Goal: Communication & Community: Answer question/provide support

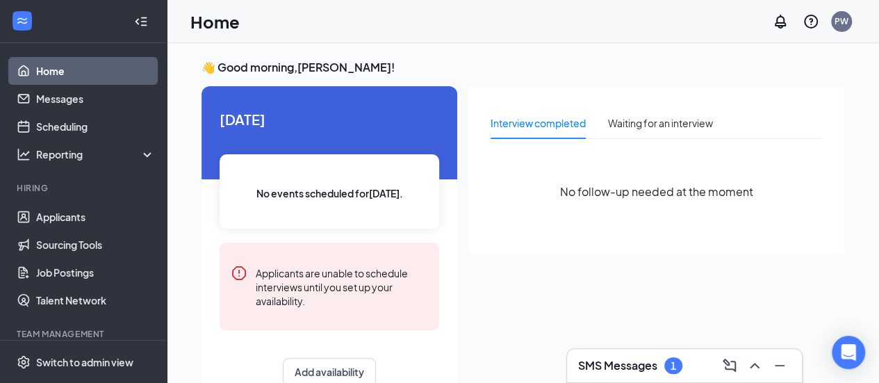
click at [610, 33] on div "Home PW" at bounding box center [523, 21] width 712 height 43
click at [752, 366] on icon "ChevronUp" at bounding box center [754, 366] width 9 height 6
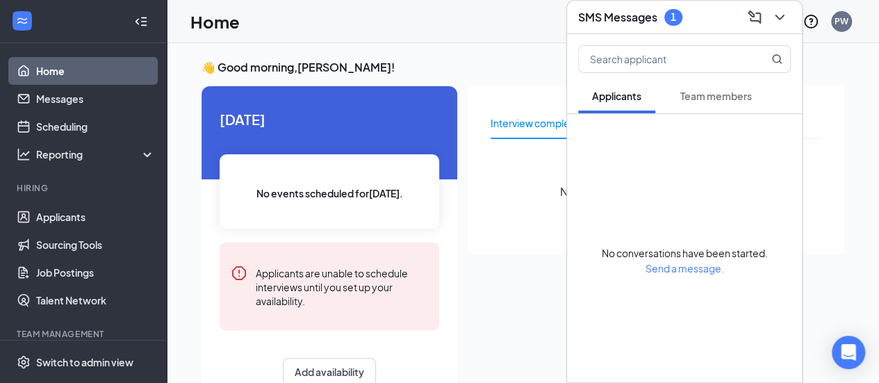
click at [667, 15] on div "1" at bounding box center [673, 17] width 18 height 17
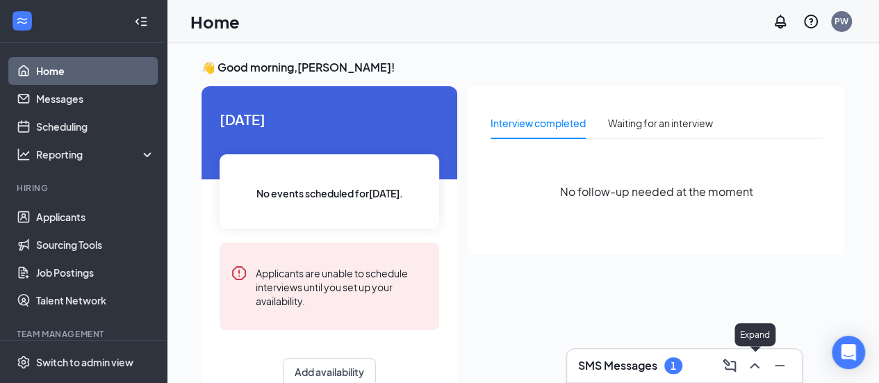
click at [760, 363] on icon "ChevronUp" at bounding box center [754, 365] width 17 height 17
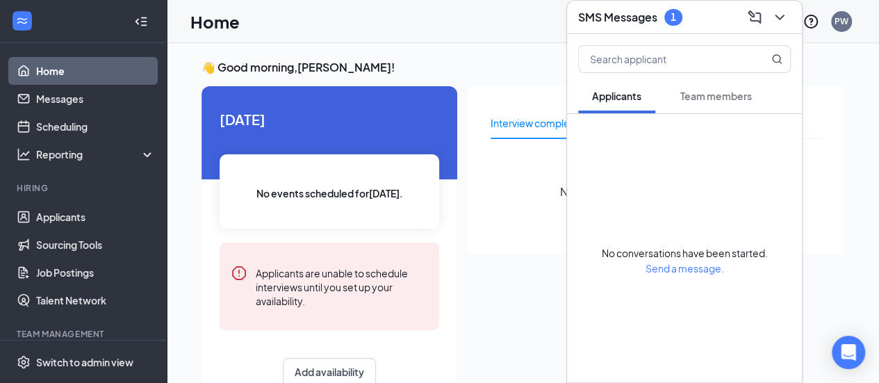
click at [710, 95] on span "Team members" at bounding box center [716, 96] width 72 height 13
click at [628, 98] on span "Applicants" at bounding box center [616, 96] width 49 height 13
click at [531, 172] on div "No follow-up needed at the moment" at bounding box center [655, 191] width 331 height 83
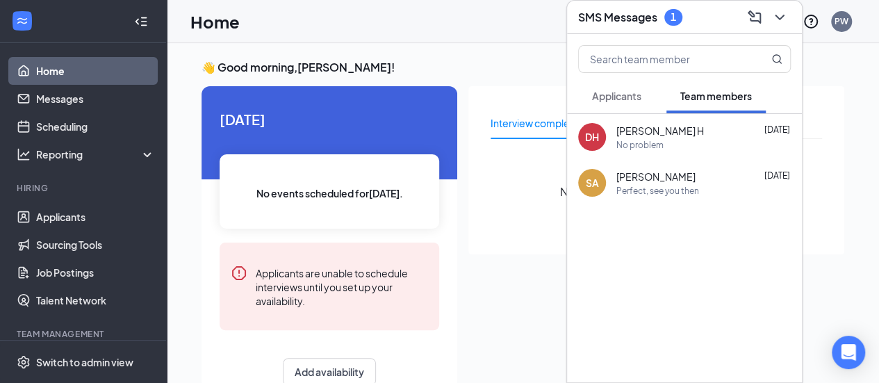
click at [479, 224] on div "Interview completed Waiting for an interview No follow-up needed at the moment" at bounding box center [656, 170] width 376 height 168
click at [628, 104] on button "Applicants" at bounding box center [616, 95] width 77 height 35
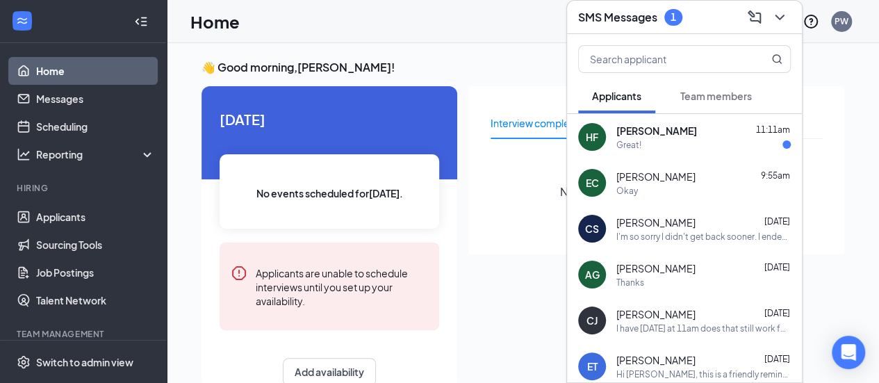
click at [685, 139] on div "Great!" at bounding box center [703, 145] width 174 height 12
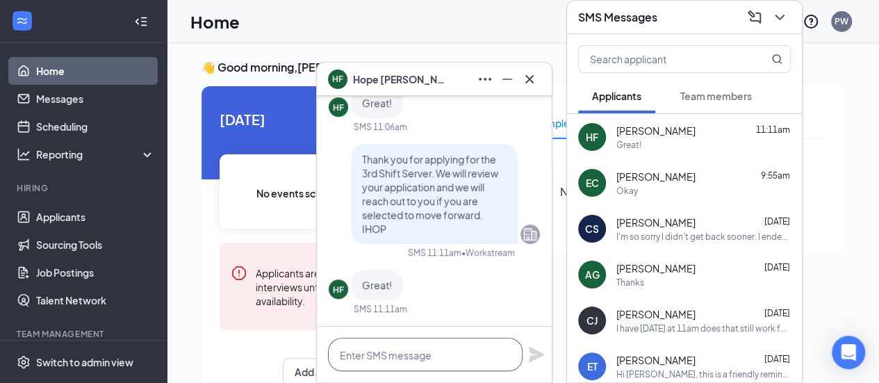
click at [386, 358] on textarea at bounding box center [425, 354] width 195 height 33
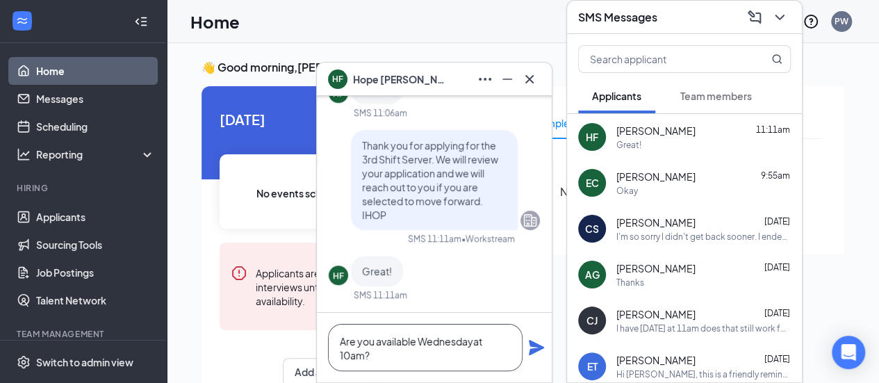
click at [471, 341] on textarea "Are you available Wednesdayat 10am?" at bounding box center [425, 347] width 195 height 47
type textarea "Are you available Wednesday at 10am?"
click at [528, 352] on icon "Plane" at bounding box center [536, 347] width 17 height 17
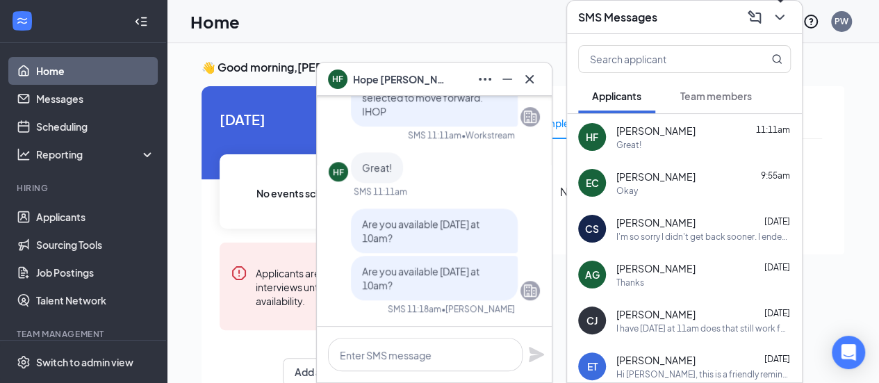
click at [777, 15] on icon "ChevronDown" at bounding box center [779, 17] width 17 height 17
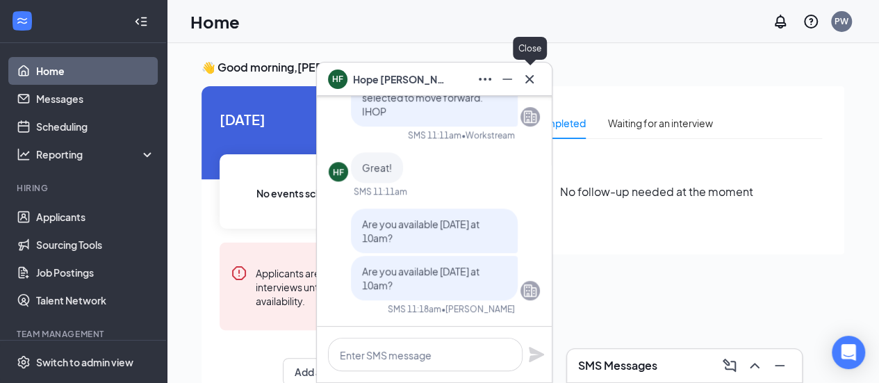
click at [529, 80] on icon "Cross" at bounding box center [529, 78] width 8 height 8
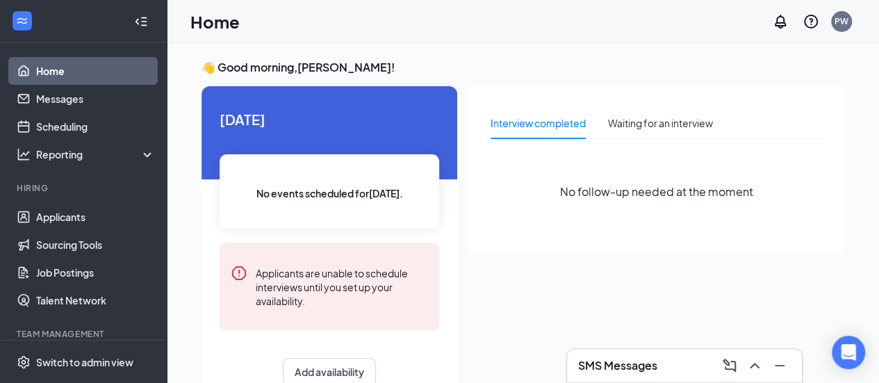
click at [378, 256] on div "Applicants are unable to schedule interviews until you set up your availability." at bounding box center [330, 286] width 220 height 88
